Goal: Information Seeking & Learning: Get advice/opinions

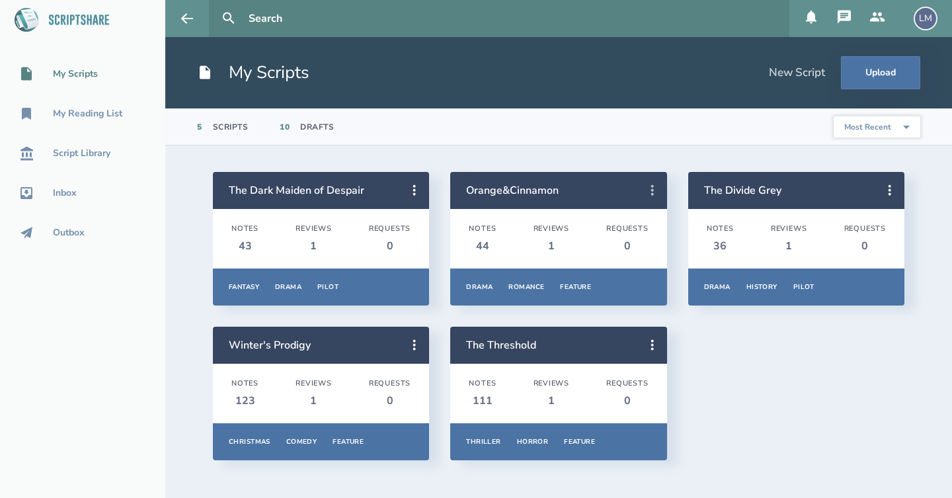
click at [657, 193] on icon at bounding box center [653, 190] width 16 height 16
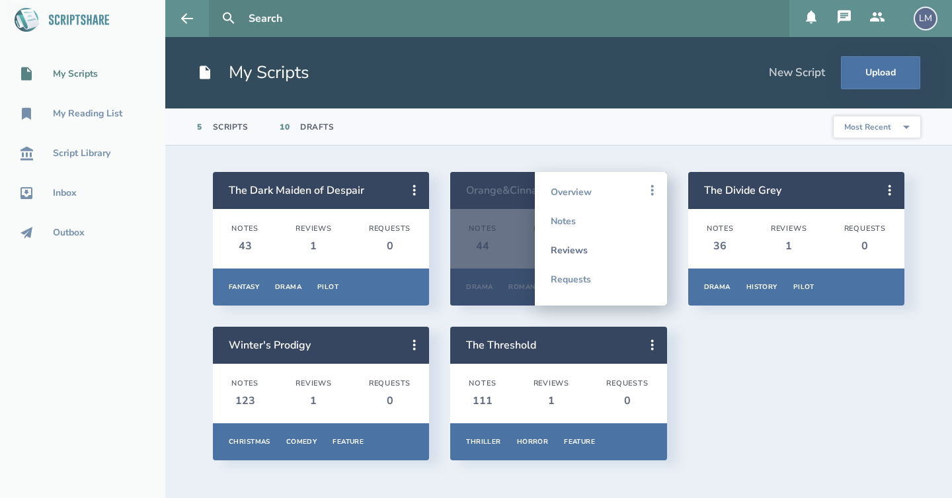
click at [583, 255] on link "Reviews" at bounding box center [601, 249] width 101 height 29
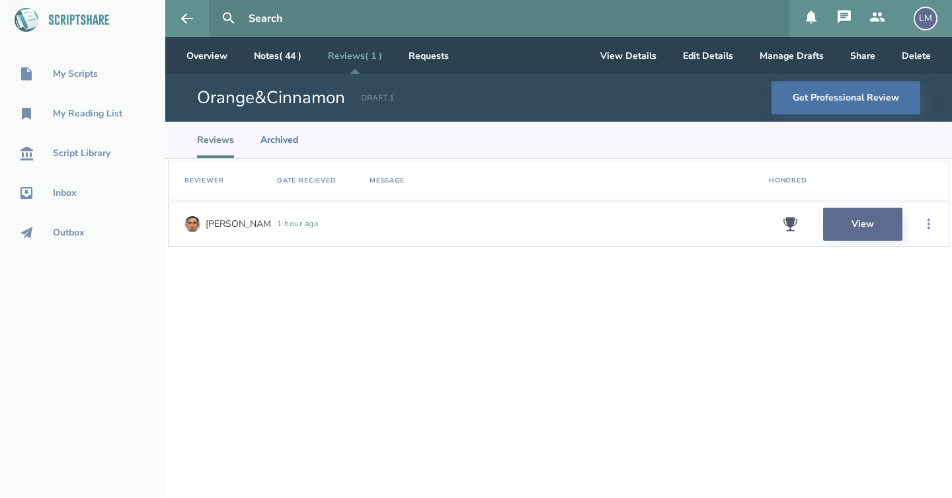
click at [858, 222] on link "View" at bounding box center [862, 224] width 79 height 33
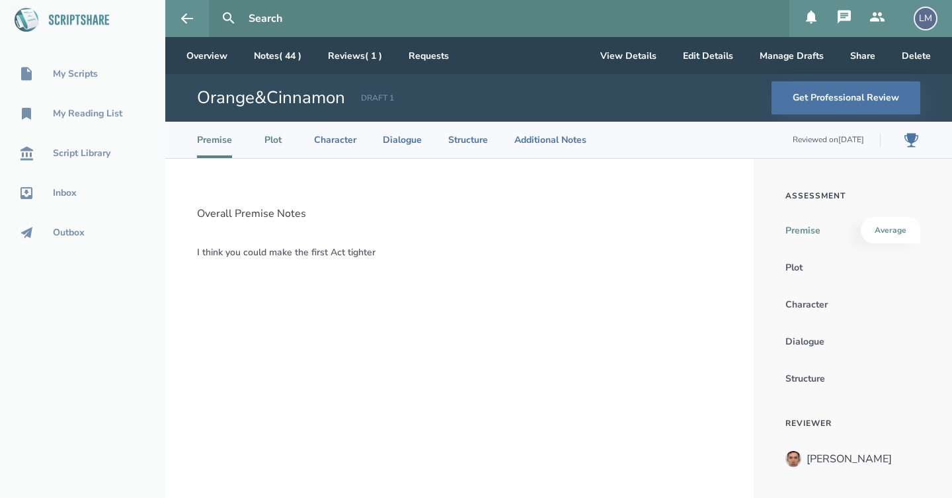
click at [280, 138] on li "Plot" at bounding box center [273, 140] width 29 height 36
click at [339, 140] on li "Character" at bounding box center [335, 140] width 42 height 36
click at [399, 137] on li "Dialogue" at bounding box center [402, 140] width 39 height 36
click at [454, 136] on li "Structure" at bounding box center [468, 140] width 40 height 36
click at [540, 131] on li "Additional Notes" at bounding box center [550, 140] width 72 height 36
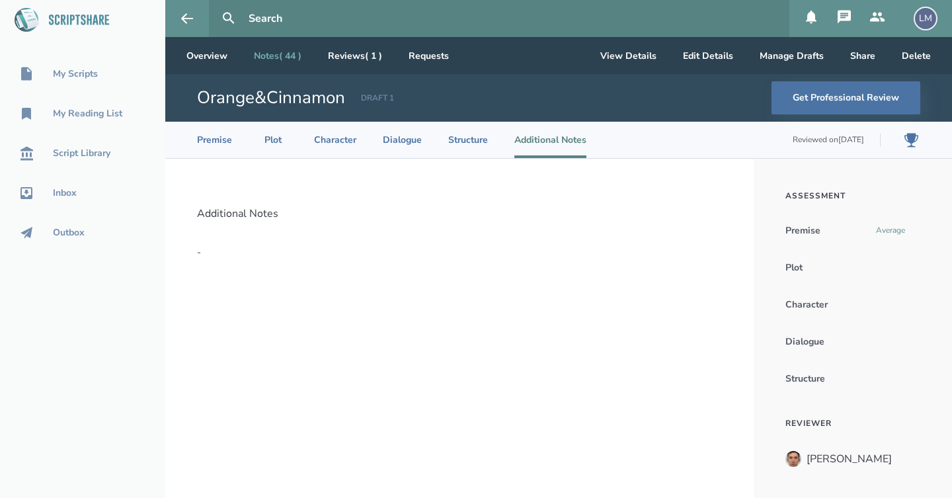
click at [280, 52] on link "Notes ( 44 )" at bounding box center [277, 55] width 69 height 37
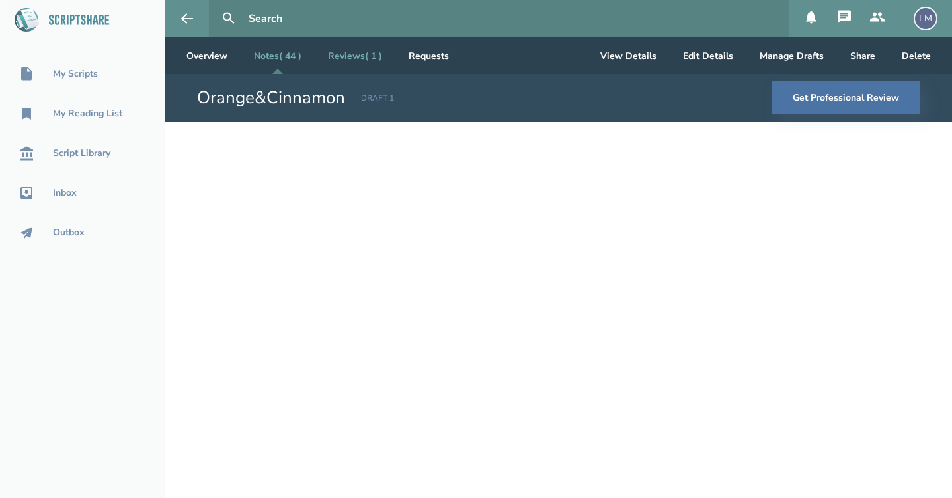
click at [368, 62] on link "Reviews ( 1 )" at bounding box center [354, 55] width 75 height 37
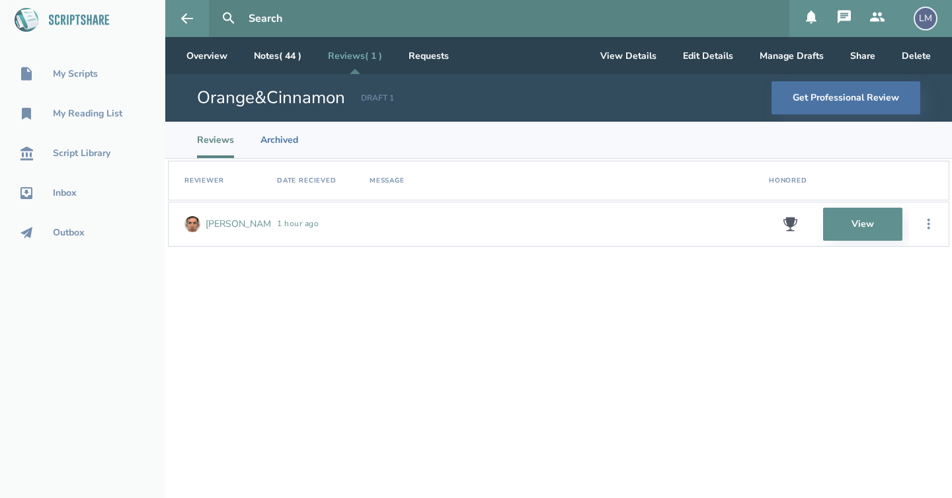
click at [216, 222] on div "[PERSON_NAME]" at bounding box center [242, 224] width 73 height 11
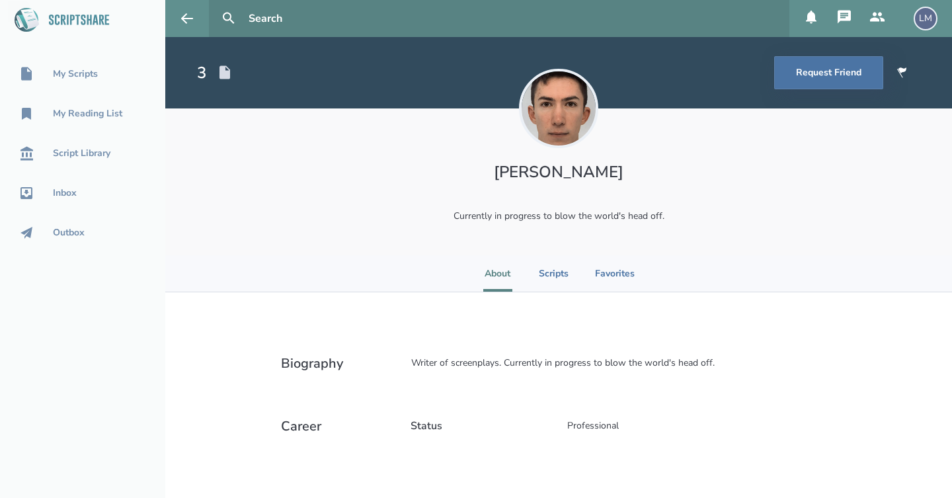
click at [846, 9] on icon at bounding box center [844, 17] width 16 height 16
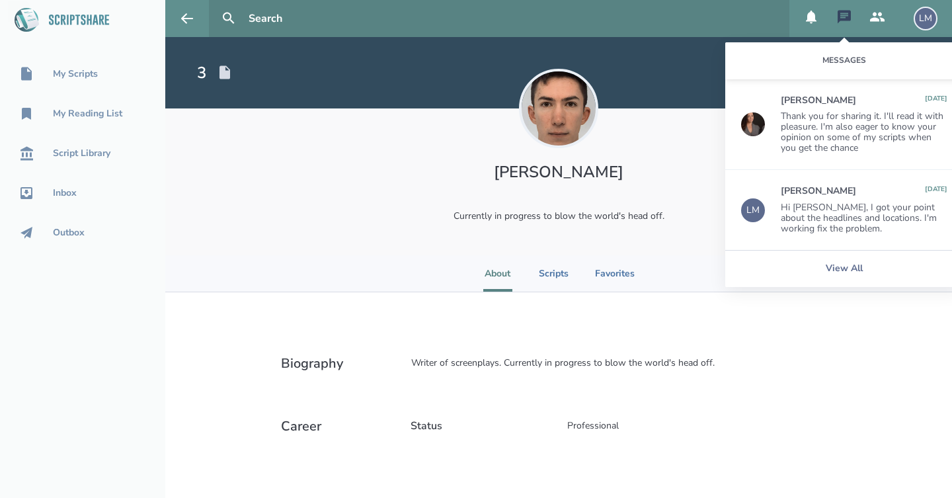
click at [303, 204] on div "[PERSON_NAME] Currently in progress to blow the world's head off." at bounding box center [558, 181] width 787 height 147
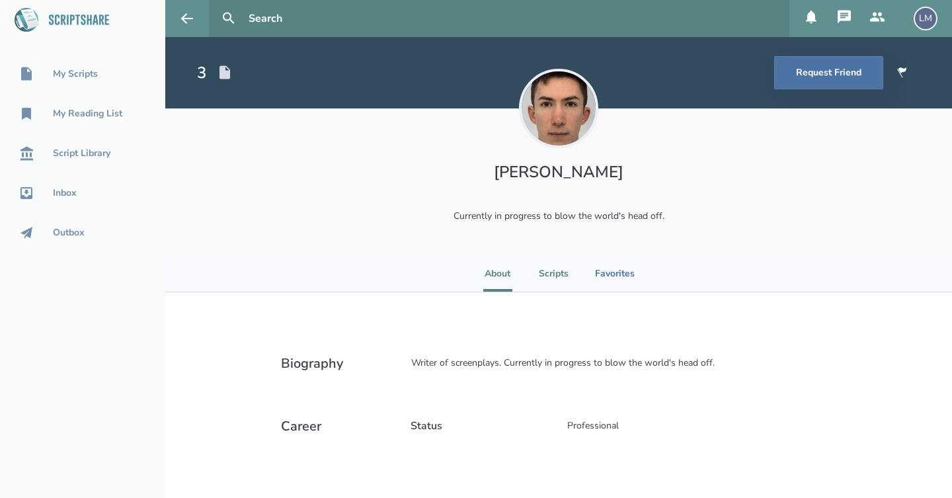
click at [554, 276] on li "Scripts" at bounding box center [554, 273] width 30 height 36
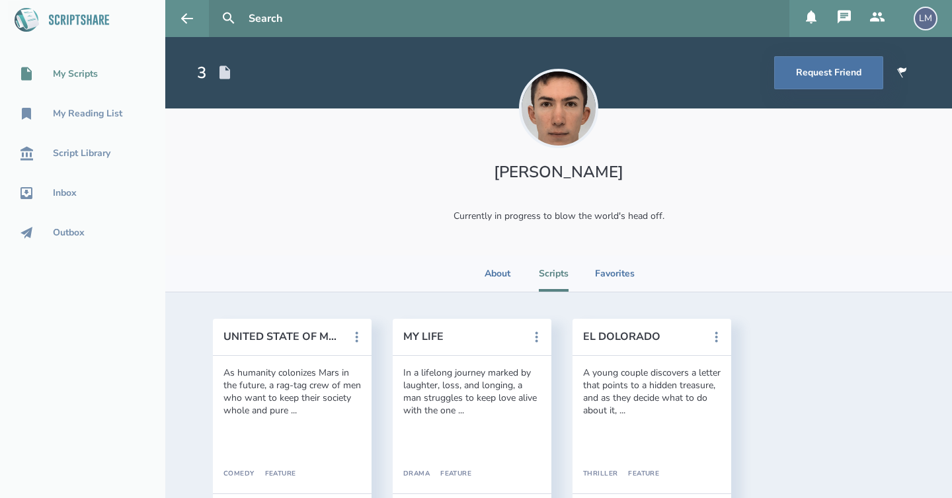
click at [91, 79] on div "My Scripts" at bounding box center [75, 74] width 45 height 11
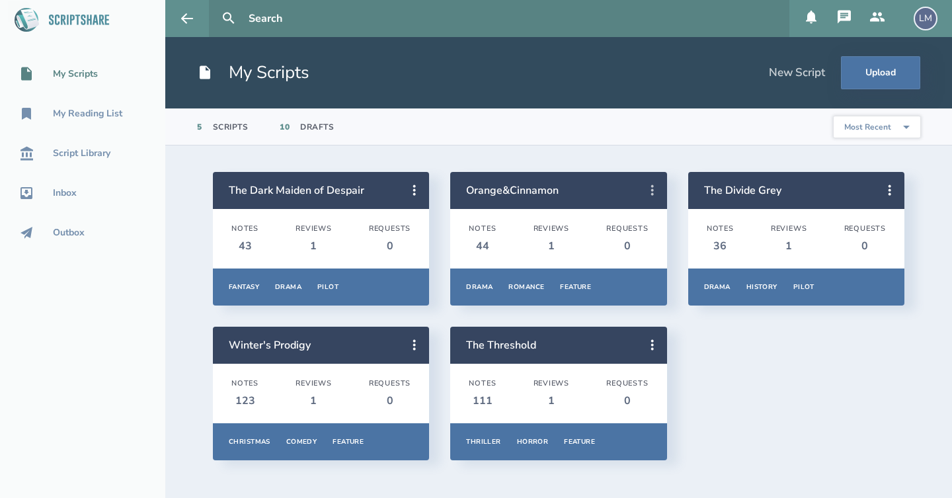
click at [659, 188] on icon at bounding box center [653, 190] width 16 height 16
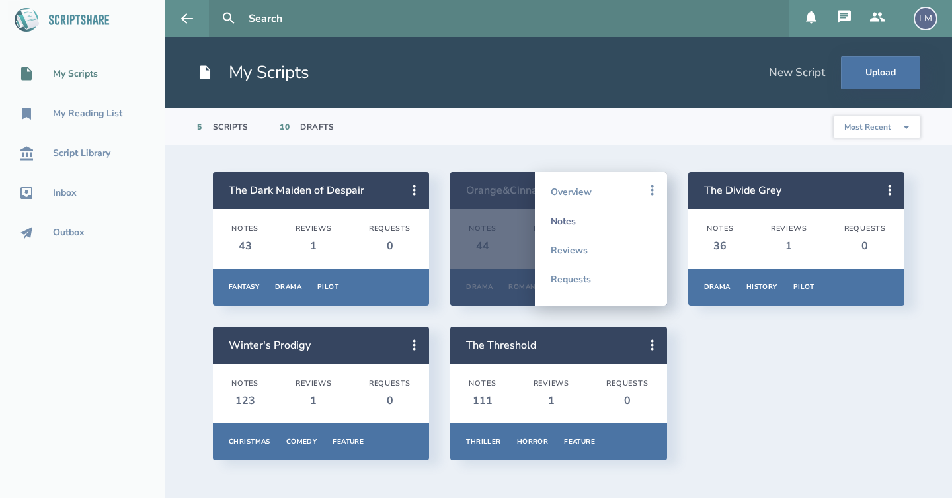
click at [616, 221] on link "Notes" at bounding box center [601, 220] width 101 height 29
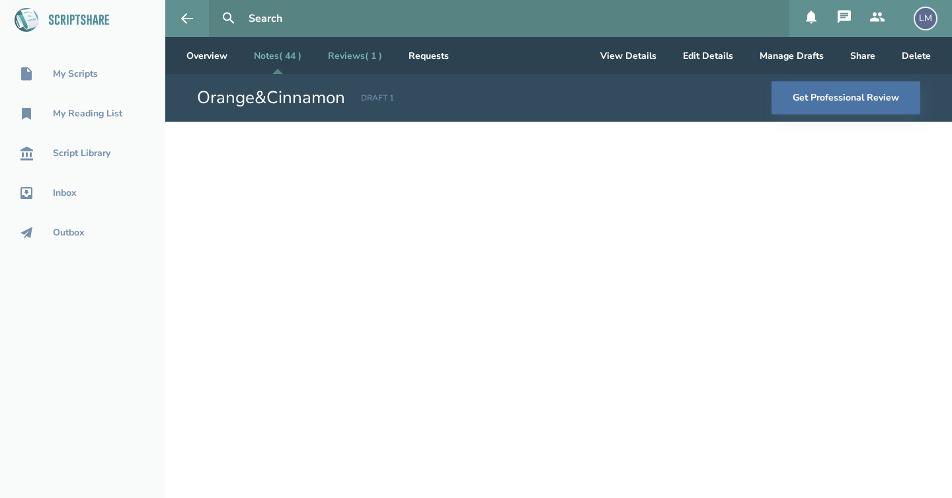
click at [362, 64] on link "Reviews ( 1 )" at bounding box center [354, 55] width 75 height 37
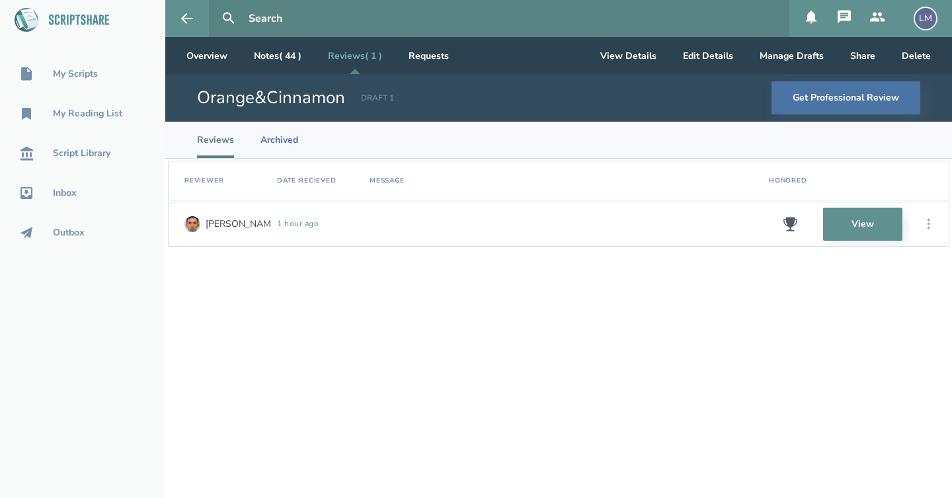
click at [925, 227] on icon at bounding box center [929, 224] width 16 height 16
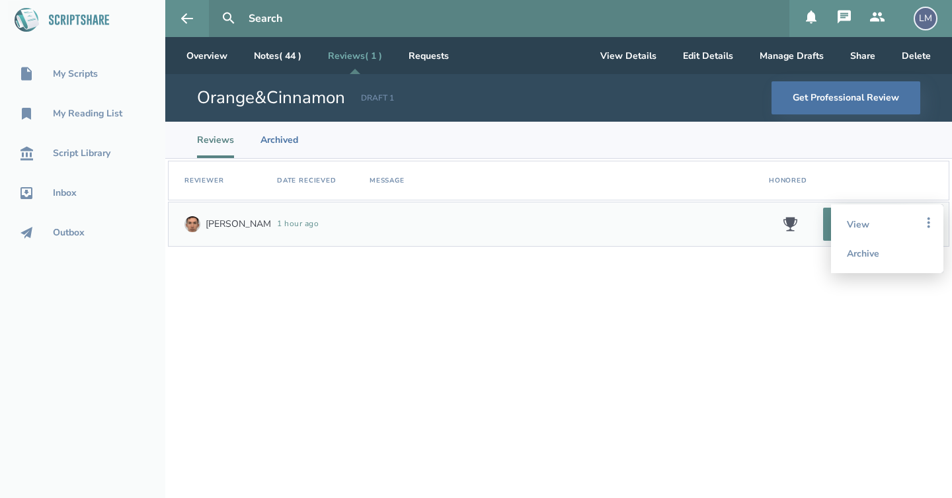
click at [676, 268] on div "Reviewer Date Recieved Message Honored [PERSON_NAME] 1 hour ago View View Archi…" at bounding box center [558, 328] width 787 height 339
click at [387, 180] on div "Message" at bounding box center [387, 180] width 35 height 9
click at [204, 181] on div "Reviewer" at bounding box center [204, 180] width 40 height 9
click at [198, 220] on img at bounding box center [192, 224] width 16 height 16
